Goal: Task Accomplishment & Management: Manage account settings

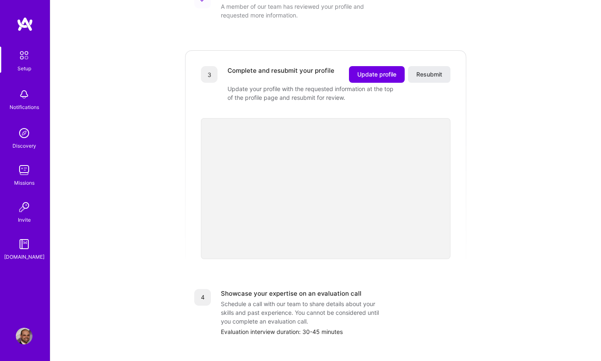
scroll to position [309, 0]
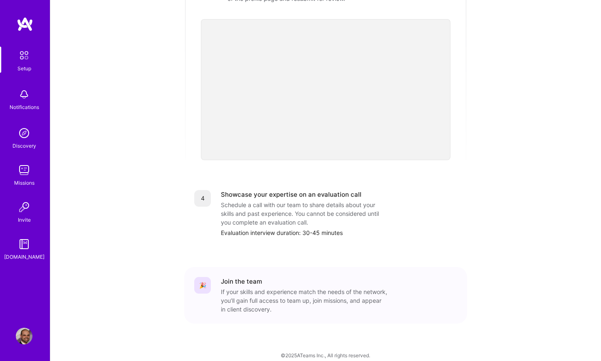
click at [24, 92] on img at bounding box center [24, 94] width 17 height 17
click at [27, 59] on img at bounding box center [23, 55] width 17 height 17
click at [26, 59] on img at bounding box center [23, 55] width 17 height 17
click at [23, 136] on img at bounding box center [24, 133] width 17 height 17
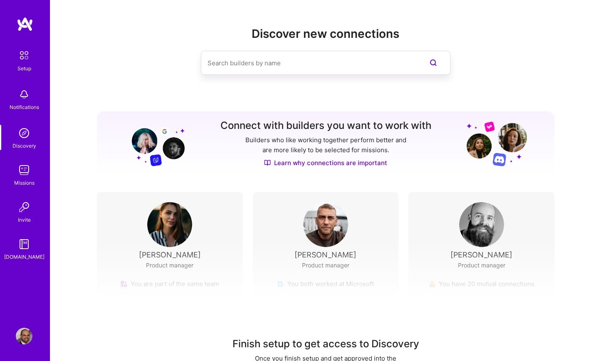
click at [26, 185] on div "Missions" at bounding box center [24, 182] width 20 height 9
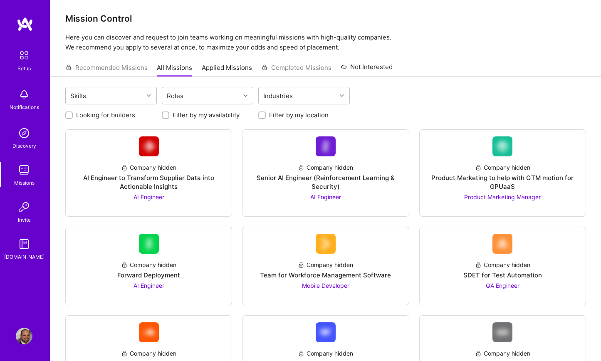
scroll to position [3, 0]
click at [27, 204] on img at bounding box center [24, 207] width 17 height 17
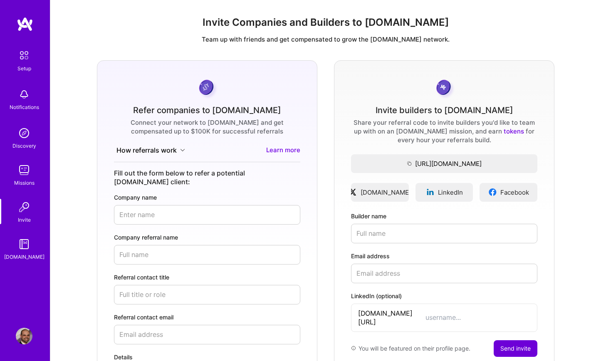
click at [21, 245] on img at bounding box center [24, 244] width 17 height 17
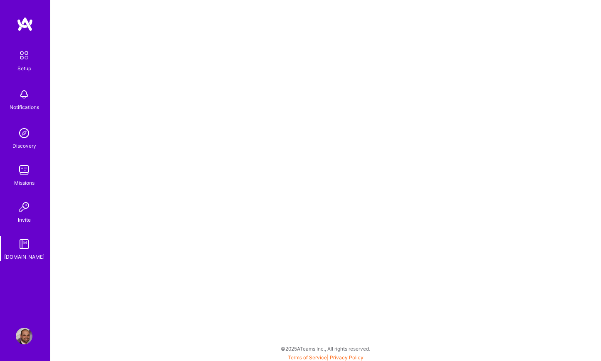
click at [29, 49] on img at bounding box center [23, 55] width 17 height 17
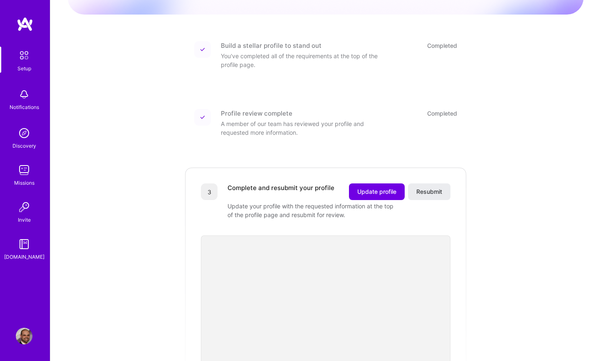
scroll to position [94, 0]
click at [375, 187] on span "Update profile" at bounding box center [376, 191] width 39 height 8
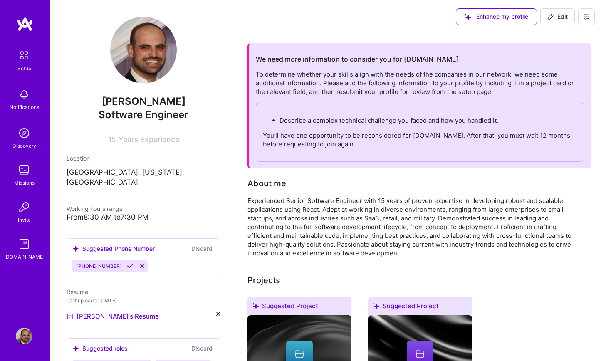
click at [352, 124] on p "Describe a complex technical challenge you faced and how you handled it." at bounding box center [428, 120] width 298 height 9
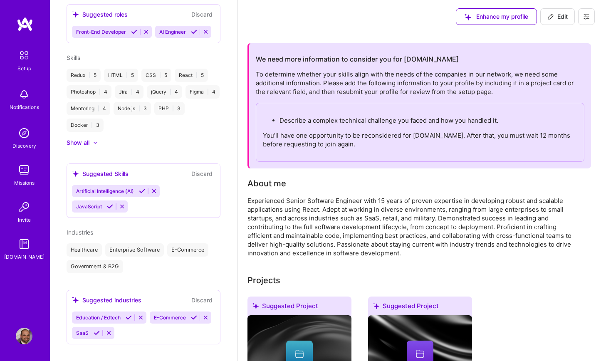
click at [294, 88] on div "To determine whether your skills align with the needs of the companies in our n…" at bounding box center [420, 116] width 329 height 92
click at [434, 118] on p "Describe a complex technical challenge you faced and how you handled it." at bounding box center [428, 120] width 298 height 9
drag, startPoint x: 410, startPoint y: 129, endPoint x: 357, endPoint y: 140, distance: 54.3
click at [406, 131] on div "Describe a complex technical challenge you faced and how you handled it. You’ll…" at bounding box center [420, 132] width 329 height 59
drag, startPoint x: 357, startPoint y: 140, endPoint x: 316, endPoint y: 143, distance: 40.9
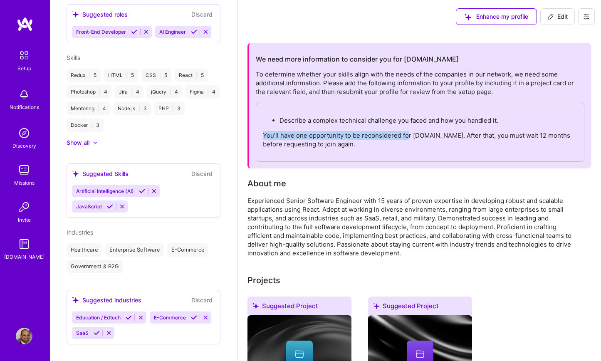
click at [353, 141] on p "You’ll have one opportunity to be reconsidered for [DOMAIN_NAME]. After that, y…" at bounding box center [420, 139] width 314 height 17
click at [316, 143] on p "You’ll have one opportunity to be reconsidered for [DOMAIN_NAME]. After that, y…" at bounding box center [420, 139] width 314 height 17
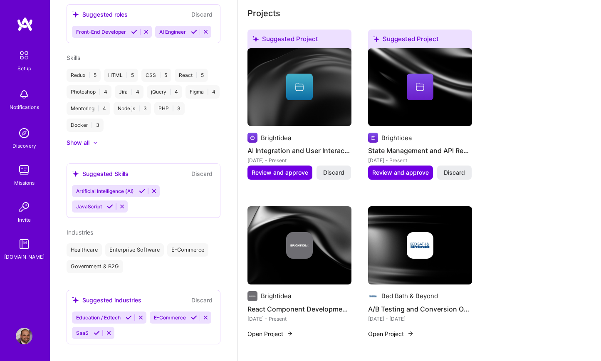
scroll to position [257, 0]
